Goal: Transaction & Acquisition: Purchase product/service

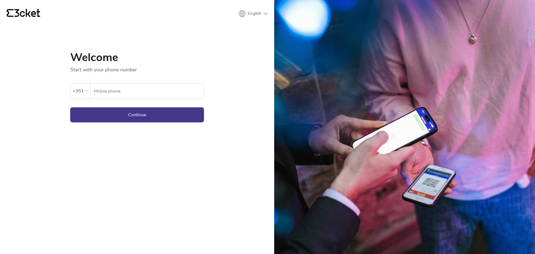
click at [127, 76] on div "An error has occurred. If the error persists please contact support." at bounding box center [137, 78] width 134 height 10
click at [127, 91] on input "Mobile phone" at bounding box center [149, 90] width 110 height 15
type input "917249302"
click at [126, 115] on button "Continue" at bounding box center [137, 114] width 134 height 15
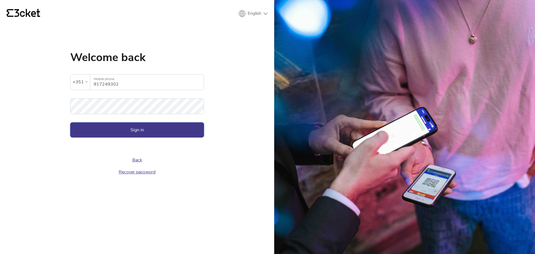
click at [127, 128] on button "Sign in" at bounding box center [137, 129] width 134 height 15
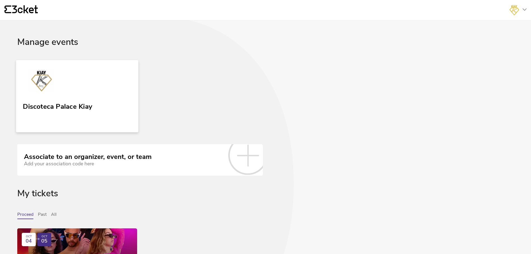
click at [72, 95] on link "Discoteca Palace Kiay" at bounding box center [77, 96] width 122 height 72
click at [91, 92] on link "Discoteca Palace Kiay" at bounding box center [77, 96] width 122 height 72
